Goal: Navigation & Orientation: Find specific page/section

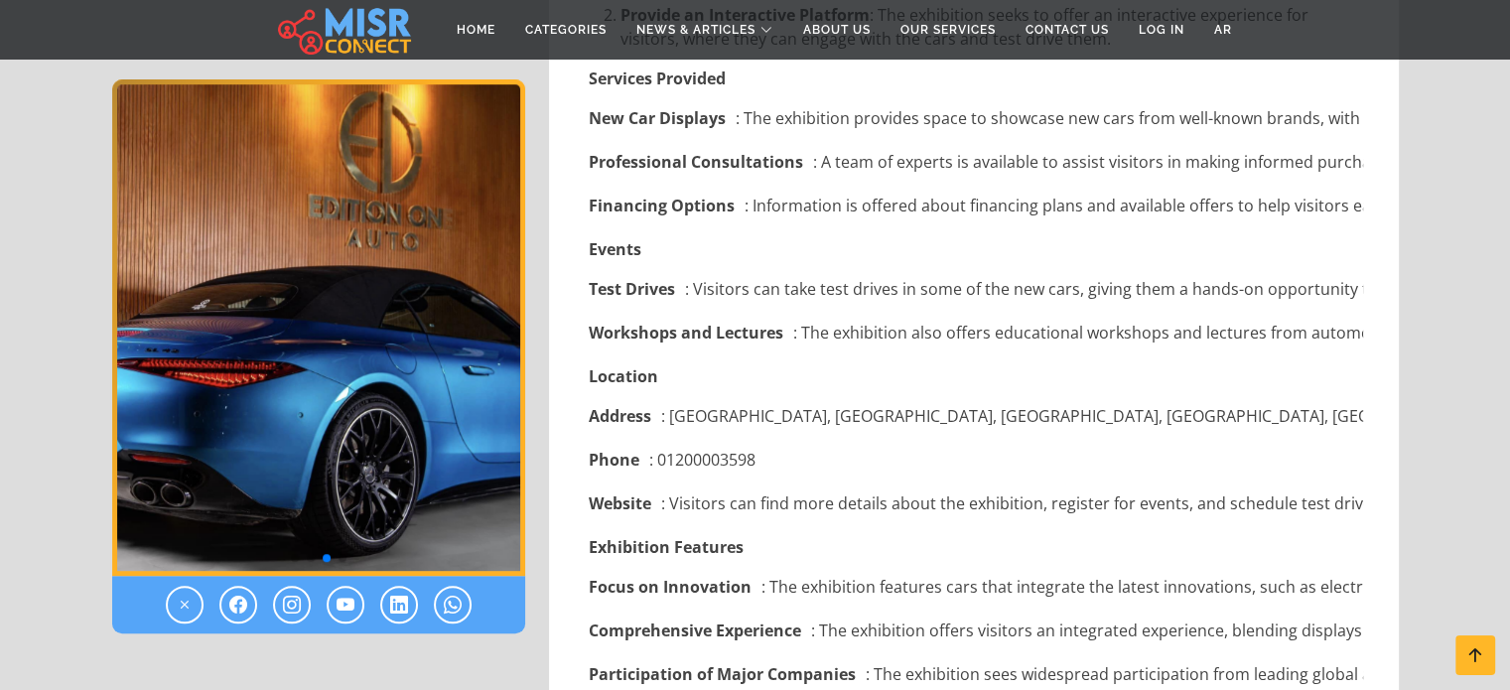
scroll to position [2220, 0]
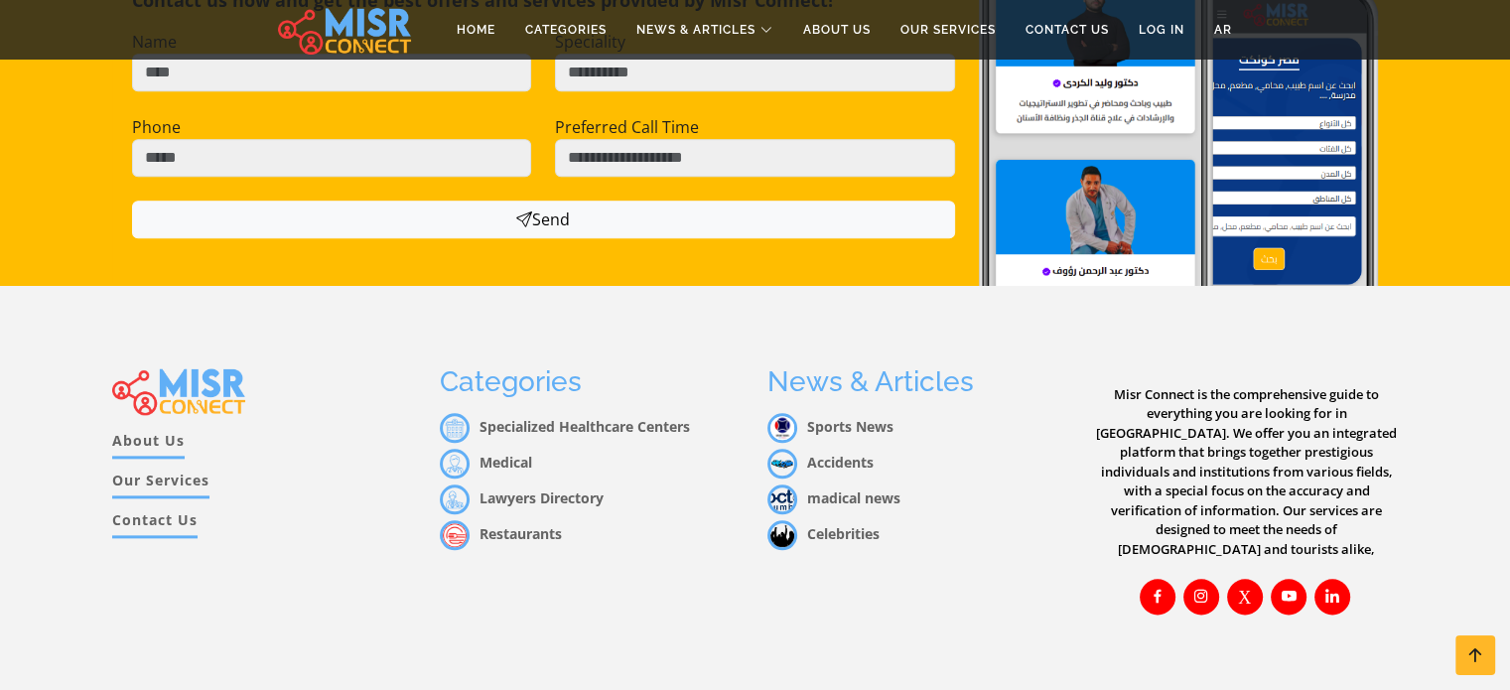
click at [151, 430] on link "About Us" at bounding box center [148, 444] width 72 height 29
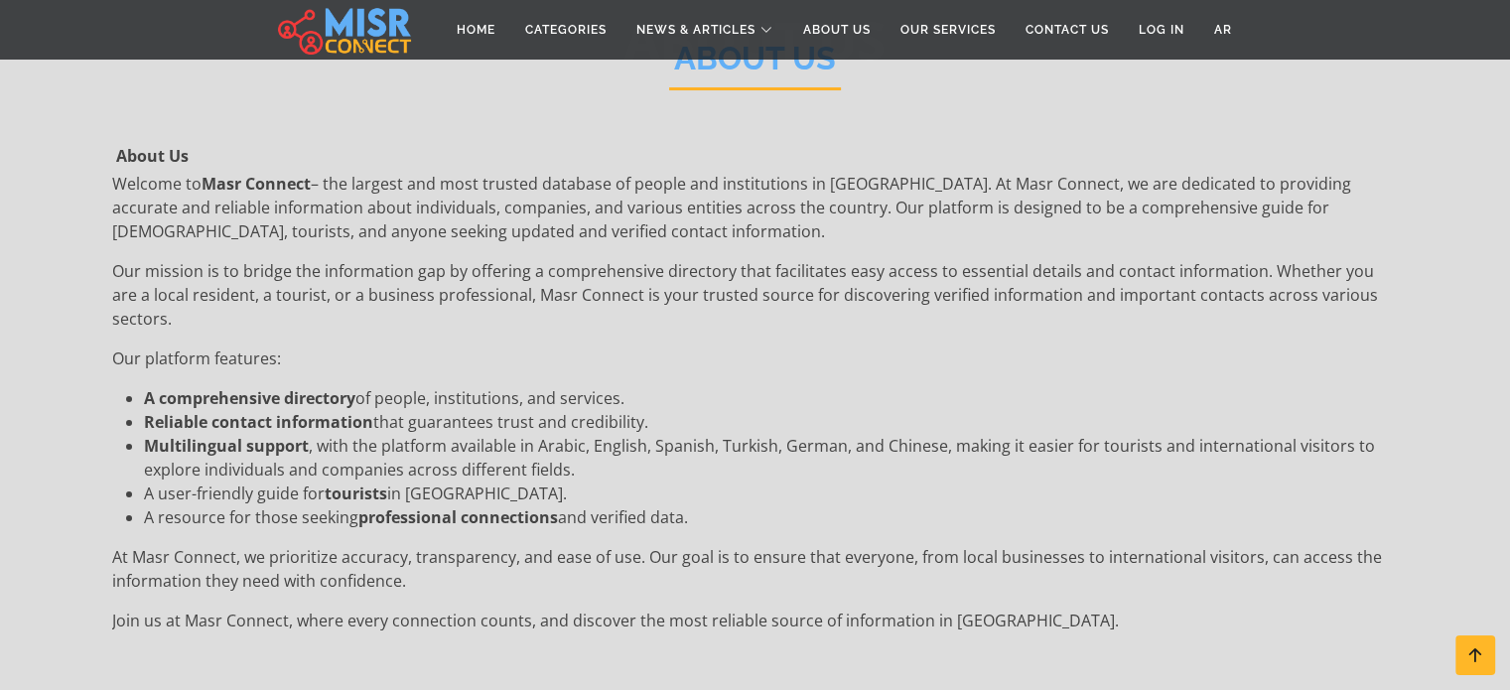
scroll to position [201, 0]
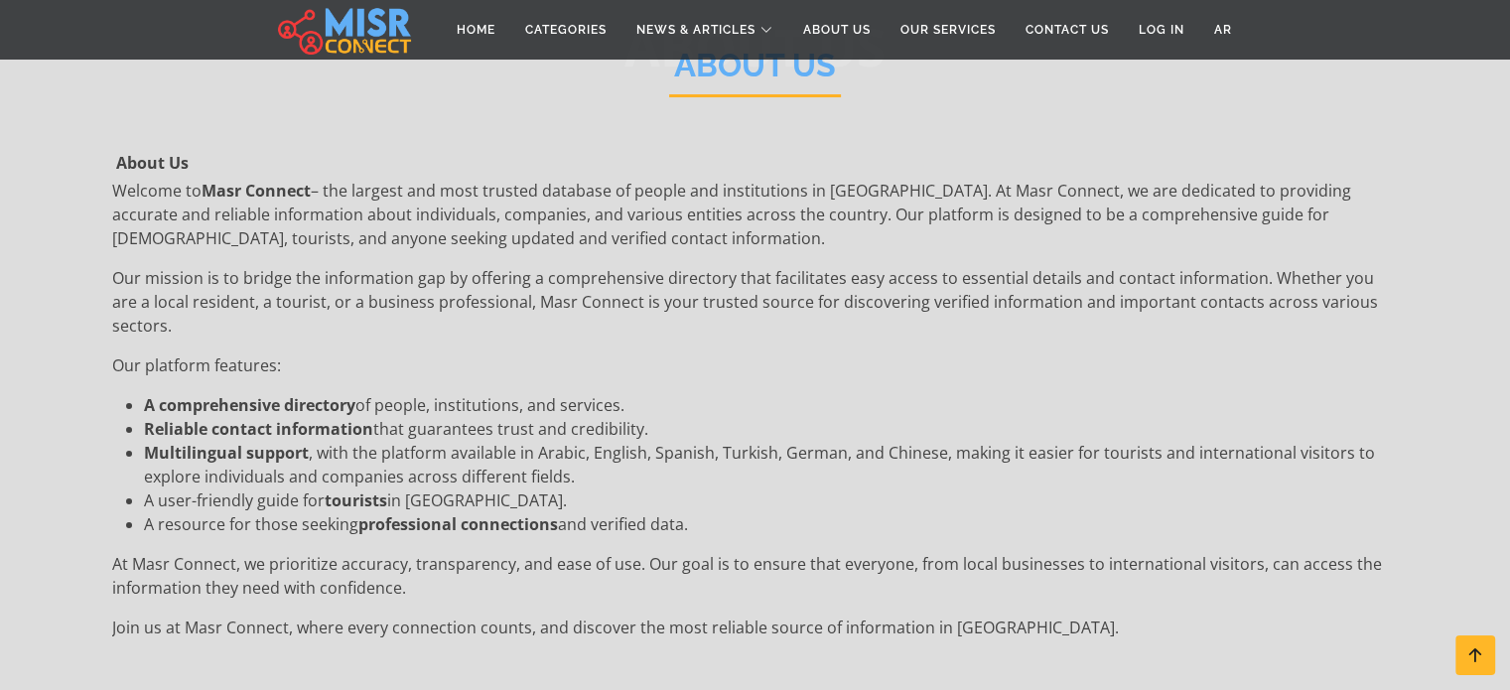
click at [361, 36] on img at bounding box center [344, 30] width 133 height 50
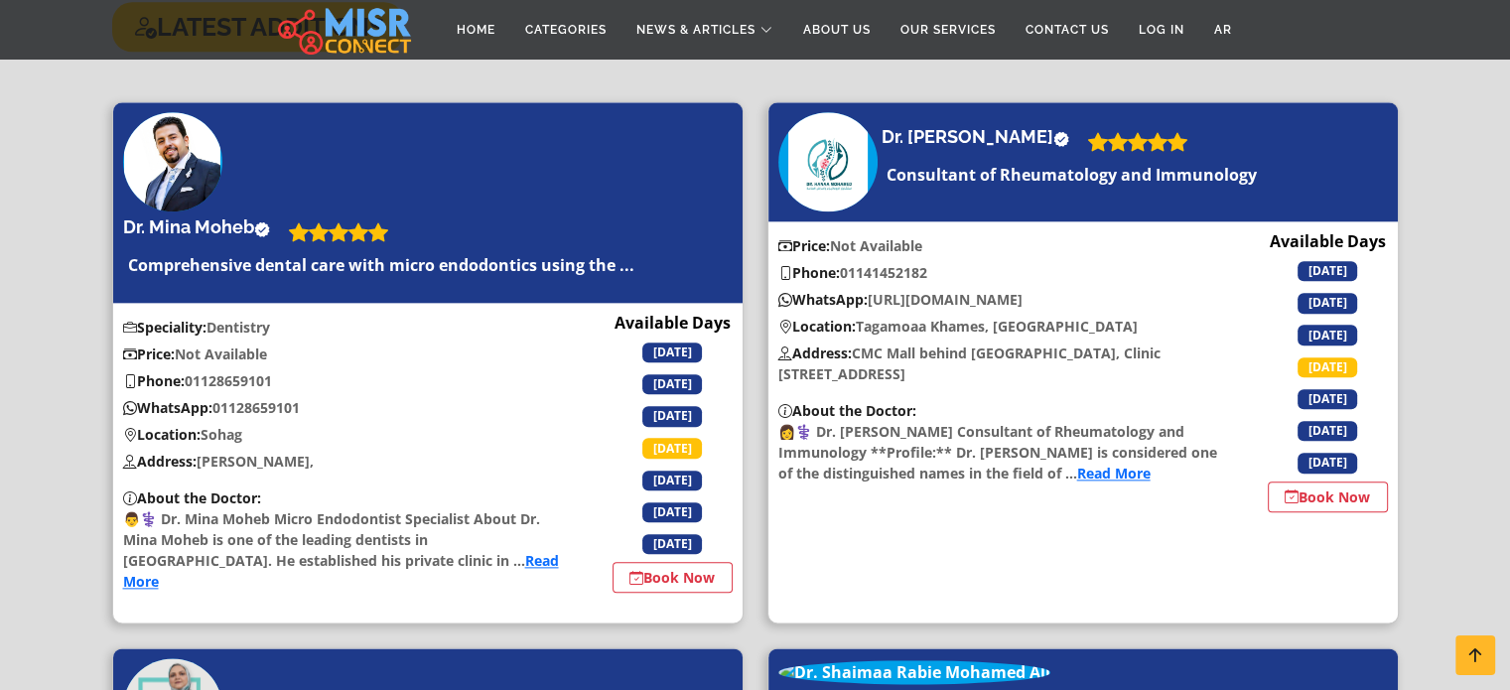
scroll to position [2179, 0]
